Goal: Task Accomplishment & Management: Use online tool/utility

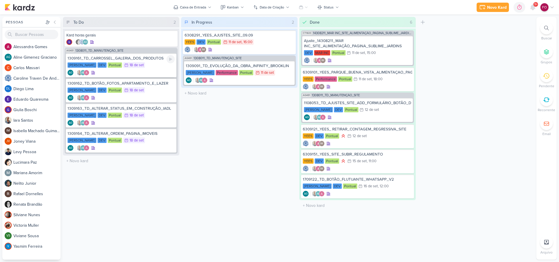
click at [153, 63] on div "[PERSON_NAME] DEV Pontual 18/9 [DATE]" at bounding box center [121, 65] width 107 height 6
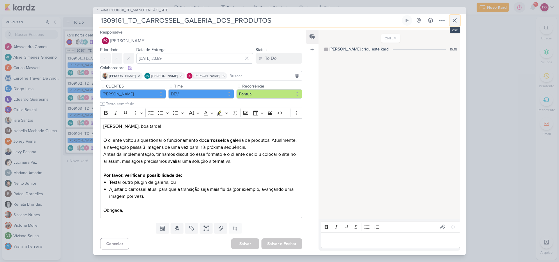
click at [457, 19] on icon at bounding box center [454, 20] width 7 height 7
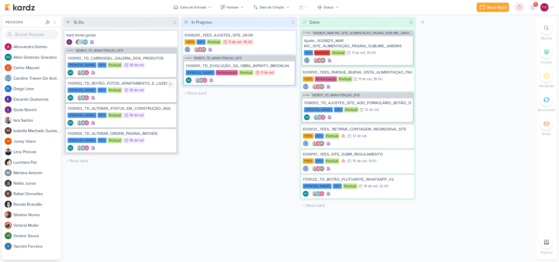
click at [147, 96] on div "AG AG" at bounding box center [121, 98] width 107 height 6
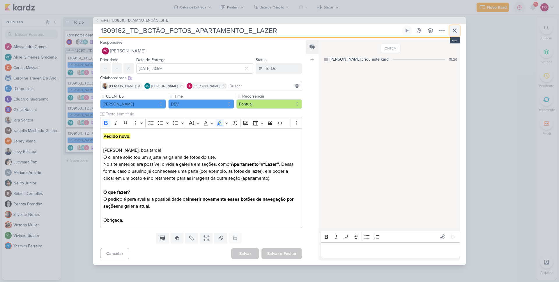
click at [453, 32] on icon at bounding box center [454, 30] width 3 height 3
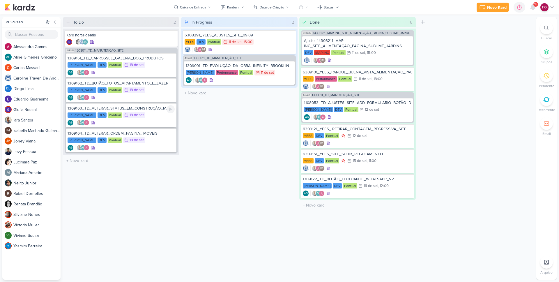
click at [156, 117] on div "[PERSON_NAME] DEV Pontual 18/9 [DATE]" at bounding box center [121, 115] width 107 height 6
click at [148, 143] on div "[PERSON_NAME] DEV Pontual 18/9 [DATE]" at bounding box center [121, 140] width 107 height 6
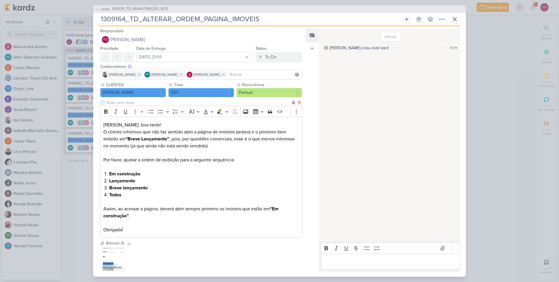
scroll to position [32, 0]
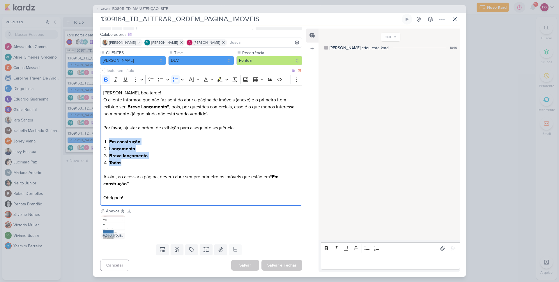
drag, startPoint x: 129, startPoint y: 164, endPoint x: 106, endPoint y: 139, distance: 33.2
click at [109, 139] on ol "Em construção Lançamento Breve lançamento Todos" at bounding box center [204, 155] width 190 height 35
click at [455, 17] on icon at bounding box center [454, 19] width 7 height 7
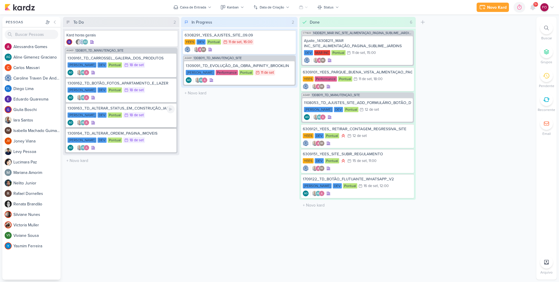
click at [150, 118] on div "[PERSON_NAME] DEV Pontual 18/9 [DATE]" at bounding box center [121, 115] width 107 height 6
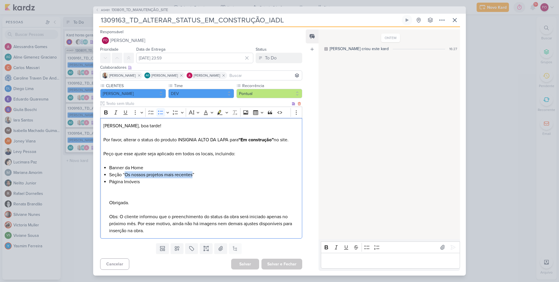
drag, startPoint x: 125, startPoint y: 174, endPoint x: 193, endPoint y: 176, distance: 67.9
click at [193, 176] on li "Seção “Os nossos projetos mais recentes”" at bounding box center [204, 174] width 190 height 7
click at [455, 19] on icon at bounding box center [454, 20] width 7 height 7
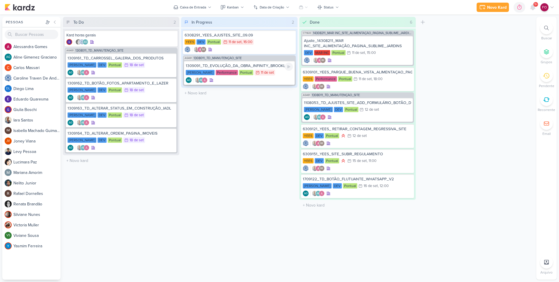
click at [279, 76] on div "1309091_TD_EVOLUÇÃO_DA_OBRA_INFINITY_BROOKLIN [PERSON_NAME] Performance Pontual…" at bounding box center [239, 73] width 111 height 24
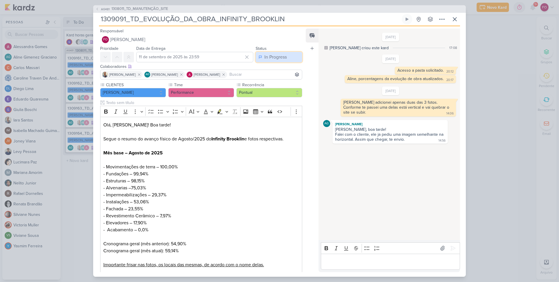
click at [282, 60] on div "In Progress" at bounding box center [275, 57] width 22 height 7
click at [409, 195] on div "[DATE] [PERSON_NAME] criou este kard 17:08 [DATE] 20:12" at bounding box center [389, 134] width 141 height 211
click at [265, 58] on div "In Progress" at bounding box center [275, 57] width 22 height 7
click at [266, 88] on div "Done" at bounding box center [267, 89] width 10 height 6
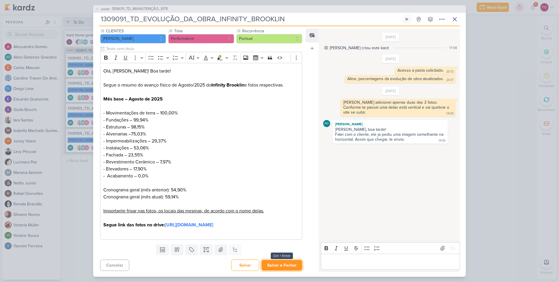
click at [280, 261] on button "Salvar e Fechar" at bounding box center [282, 265] width 41 height 11
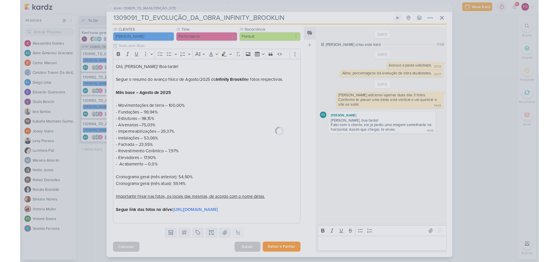
scroll to position [60, 0]
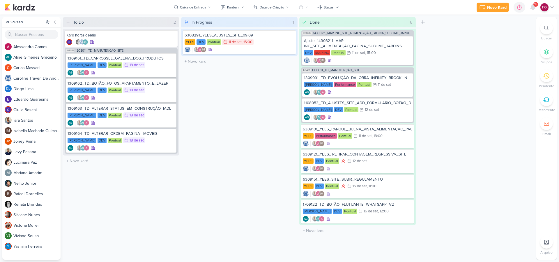
click at [474, 83] on div "To Do 2 Mover Para Esquerda Mover Para Direita [GEOGRAPHIC_DATA] Kard horas ger…" at bounding box center [298, 138] width 471 height 242
